Goal: Task Accomplishment & Management: Understand process/instructions

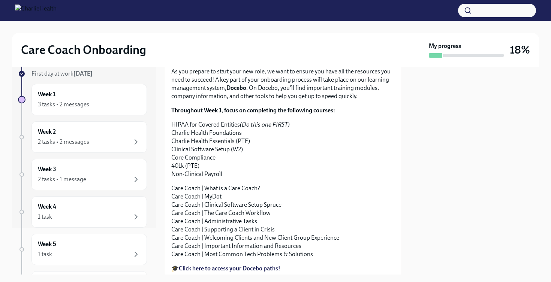
scroll to position [507, 0]
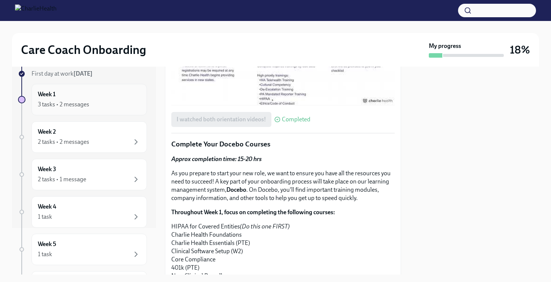
click at [130, 111] on div "Week 1 3 tasks • 2 messages" at bounding box center [88, 99] width 115 height 31
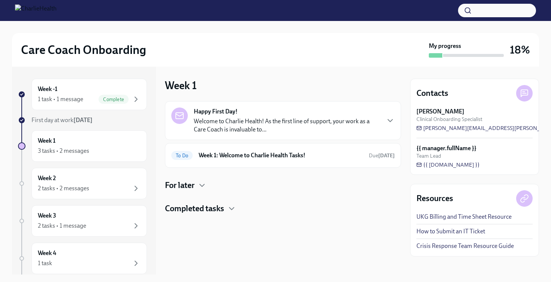
click at [213, 213] on h4 "Completed tasks" at bounding box center [194, 208] width 59 height 11
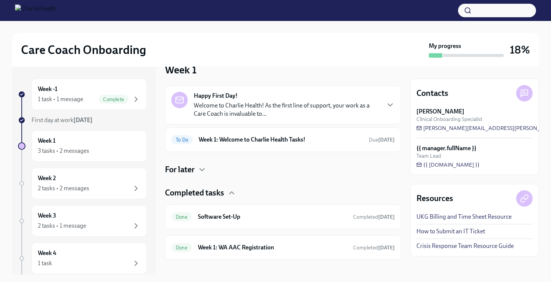
scroll to position [19, 0]
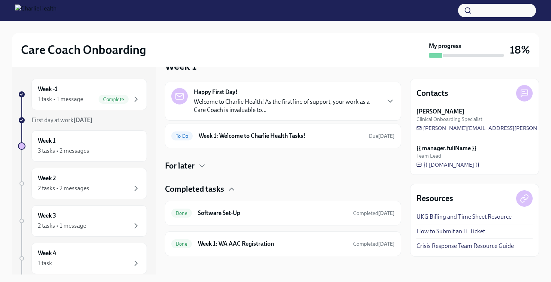
click at [221, 193] on h4 "Completed tasks" at bounding box center [194, 189] width 59 height 11
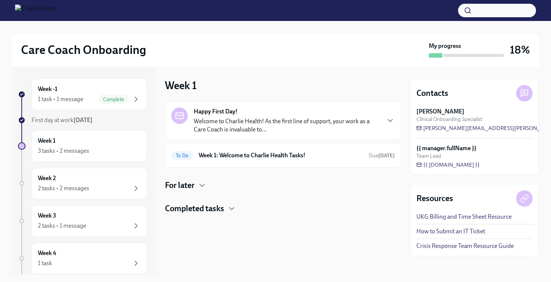
scroll to position [0, 0]
click at [213, 207] on h4 "Completed tasks" at bounding box center [194, 208] width 59 height 11
click at [227, 160] on div "To Do Week 1: Welcome to Charlie Health Tasks! Due [DATE]" at bounding box center [282, 156] width 223 height 12
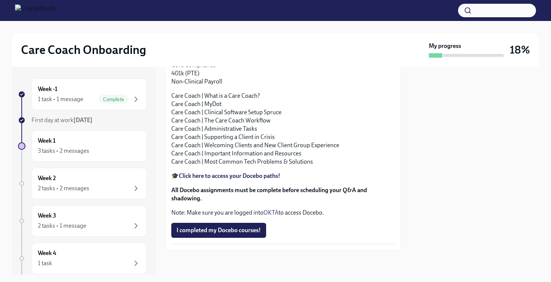
scroll to position [811, 0]
click at [103, 181] on div "Week 2 2 tasks • 2 messages" at bounding box center [89, 183] width 103 height 19
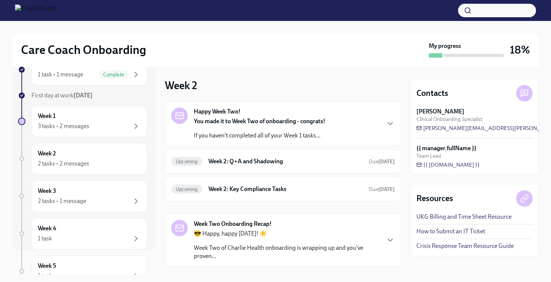
scroll to position [16, 0]
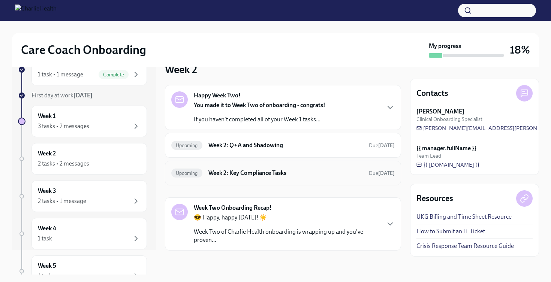
click at [219, 169] on h6 "Week 2: Key Compliance Tasks" at bounding box center [285, 173] width 154 height 8
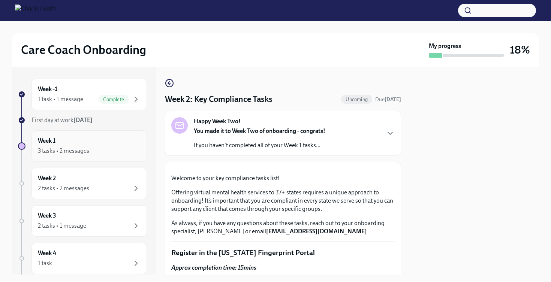
click at [78, 139] on div "Week 1 3 tasks • 2 messages" at bounding box center [89, 146] width 103 height 19
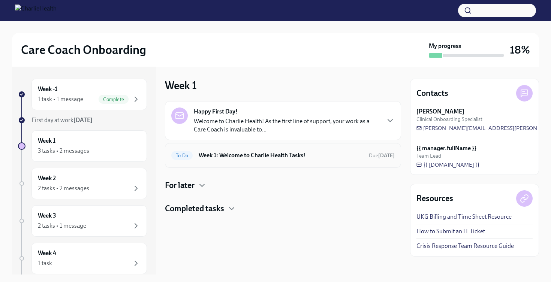
click at [195, 154] on div "To Do Week 1: Welcome to Charlie Health Tasks! Due [DATE]" at bounding box center [282, 156] width 223 height 12
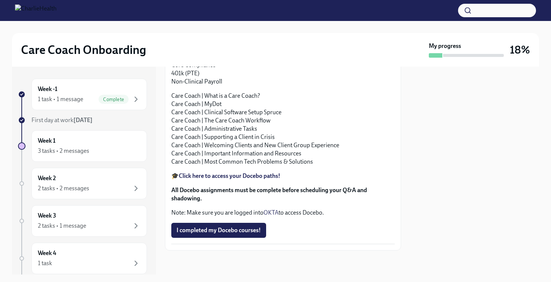
scroll to position [821, 0]
